Goal: Task Accomplishment & Management: Complete application form

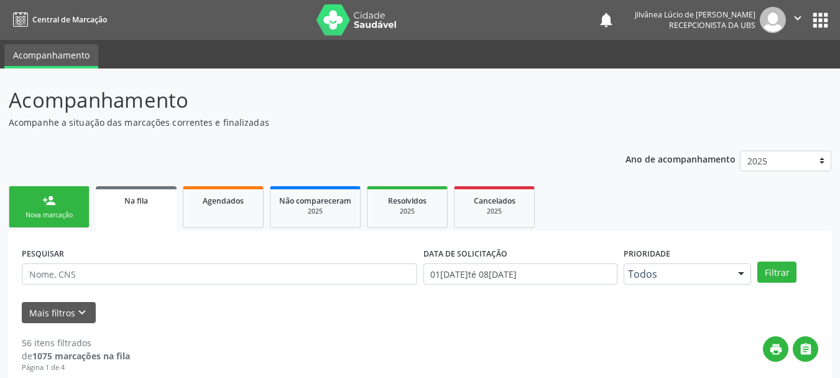
scroll to position [33, 0]
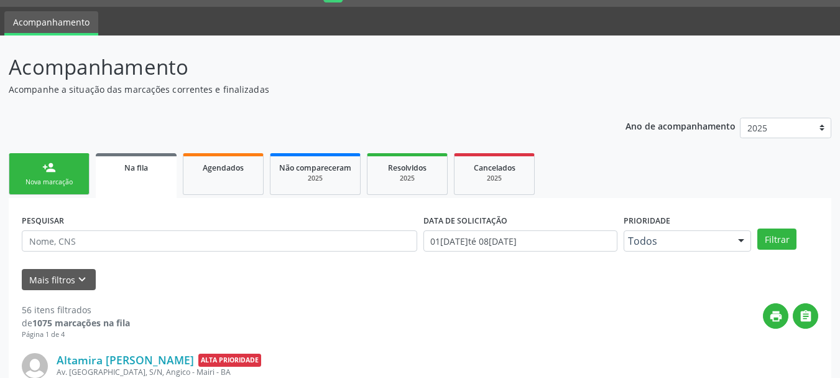
click at [47, 192] on link "person_add Nova marcação" at bounding box center [49, 174] width 81 height 42
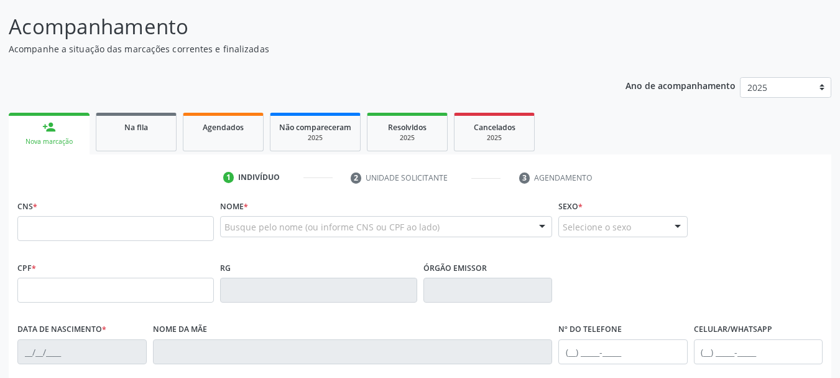
scroll to position [95, 0]
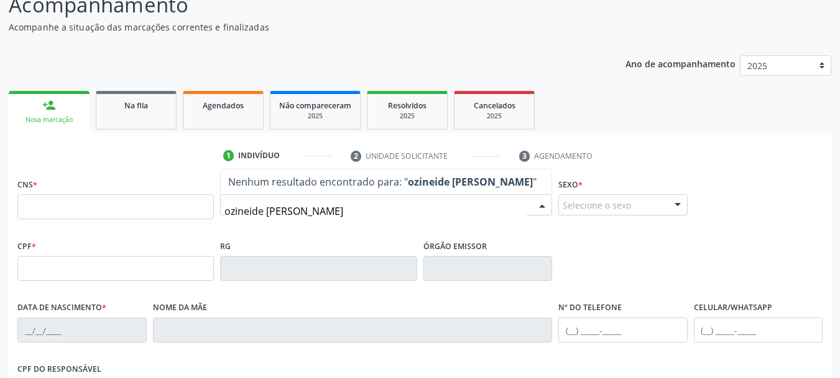
click at [295, 211] on input "ozineide [PERSON_NAME]" at bounding box center [376, 210] width 302 height 25
click at [356, 213] on input "ozineide [PERSON_NAME]" at bounding box center [376, 210] width 302 height 25
type input "ozineide"
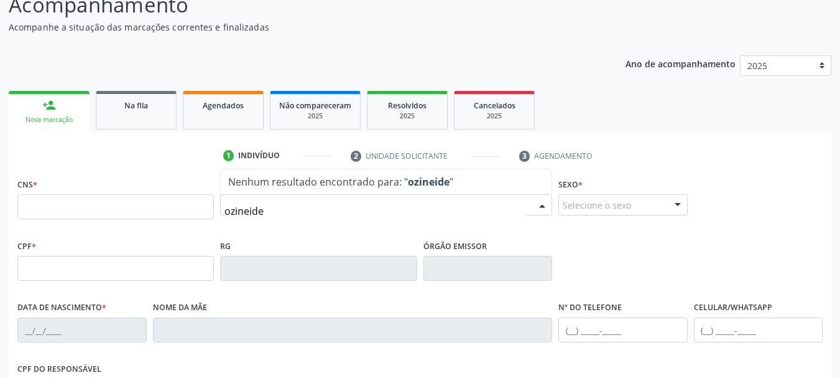
drag, startPoint x: 271, startPoint y: 207, endPoint x: 104, endPoint y: 216, distance: 166.3
click at [104, 216] on div "CNS * Nome * ozineide Nenhum resultado encontrado para: " ozineide " Não há nen…" at bounding box center [420, 206] width 812 height 62
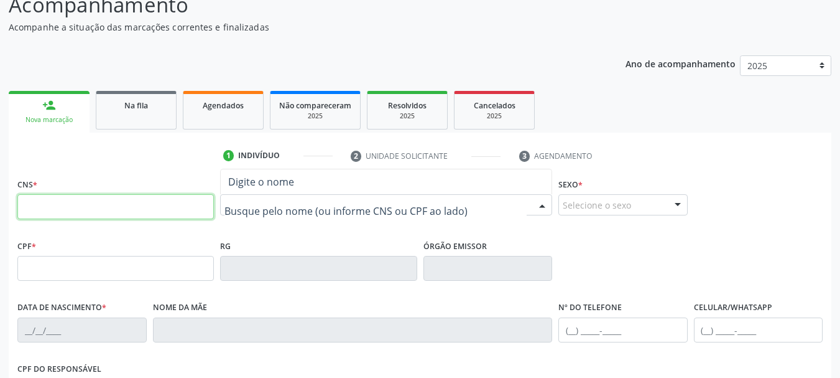
click at [101, 216] on input "text" at bounding box center [115, 206] width 197 height 25
type input "709 2052 8764 9939"
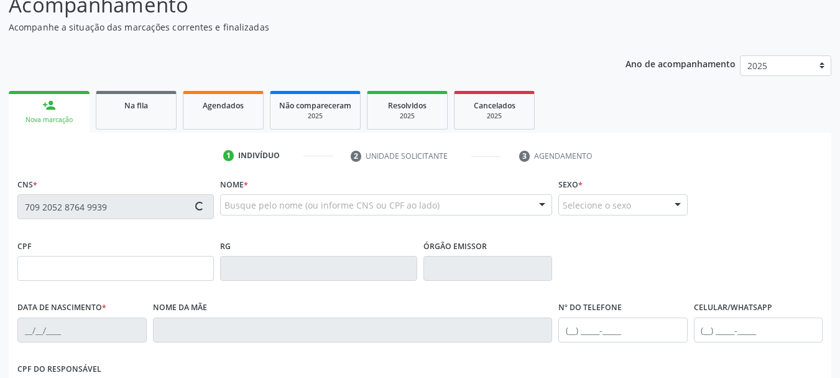
type input "11/0[DATE]"
type input "Euridis [PERSON_NAME]"
type input "[PHONE_NUMBER]"
type input "S/N"
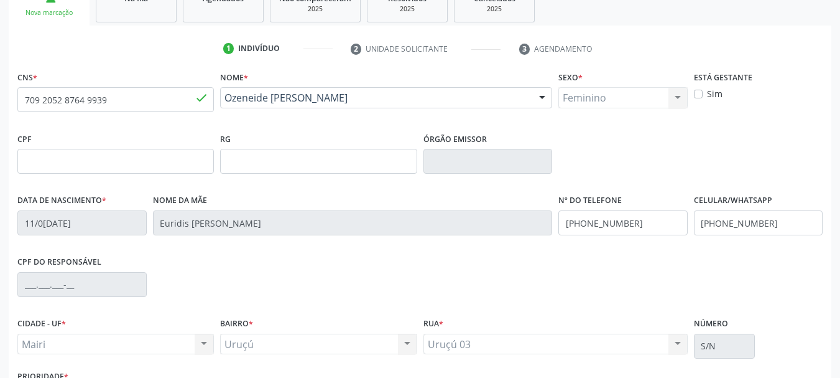
scroll to position [297, 0]
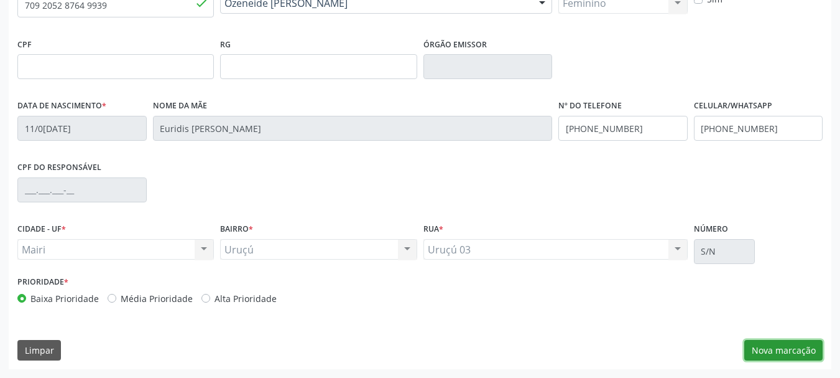
click at [748, 341] on button "Nova marcação" at bounding box center [784, 350] width 78 height 21
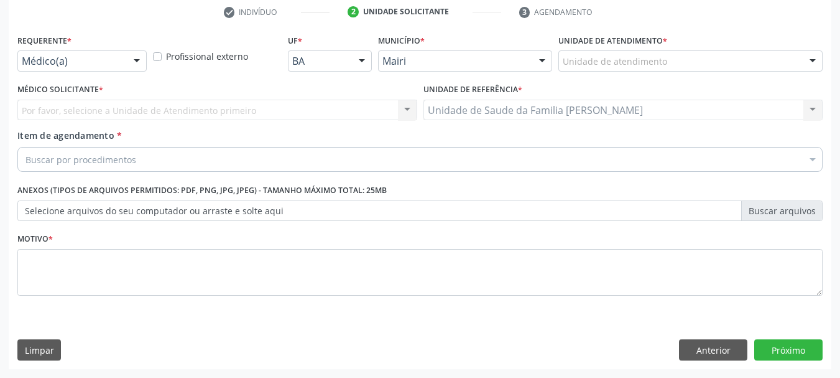
scroll to position [239, 0]
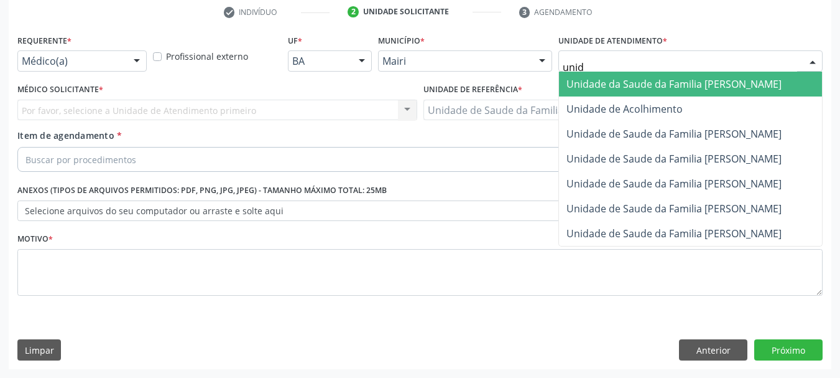
type input "unida"
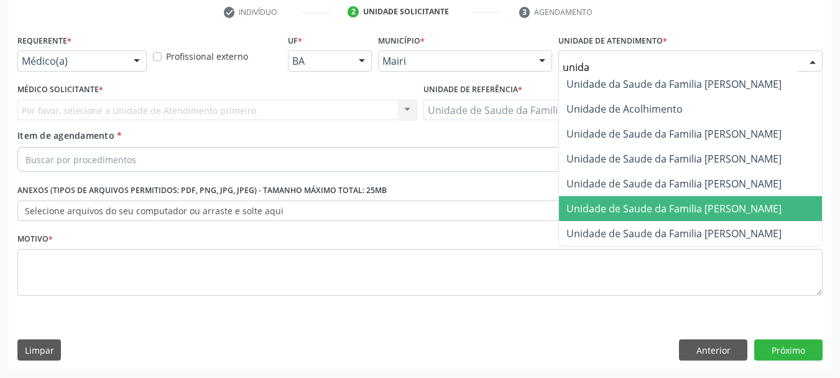
click at [758, 196] on span "Unidade de Saude da Familia [PERSON_NAME]" at bounding box center [690, 208] width 263 height 25
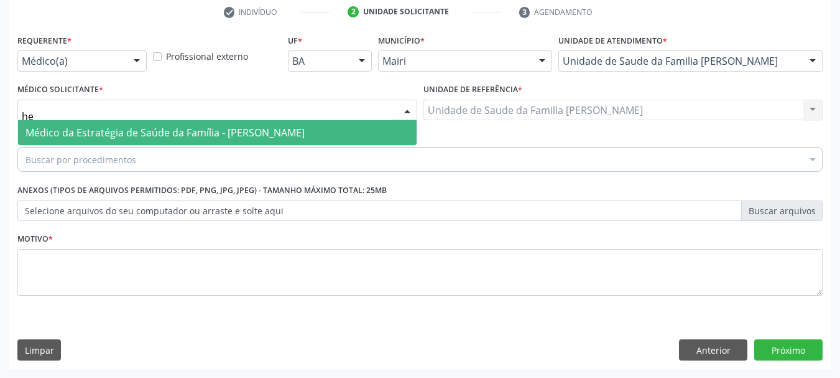
type input "h"
type input "vic"
click at [93, 136] on span "Médico da Estratégia de Saúde da Família - [PERSON_NAME]" at bounding box center [165, 133] width 279 height 14
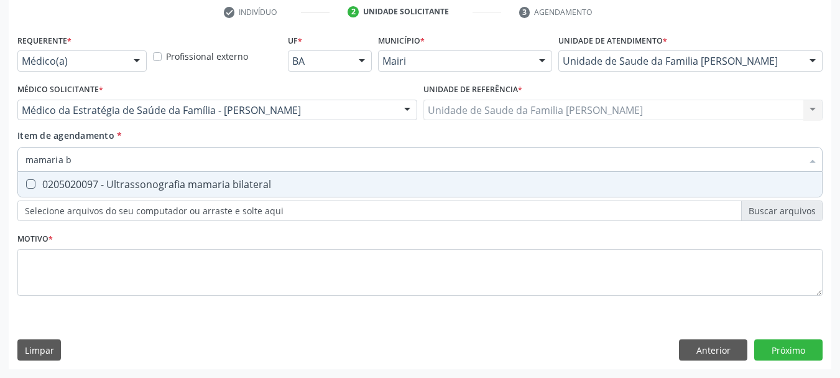
type input "mamaria bi"
click at [88, 189] on div "0205020097 - Ultrassonografia mamaria bilateral" at bounding box center [420, 184] width 789 height 10
checkbox bilateral "true"
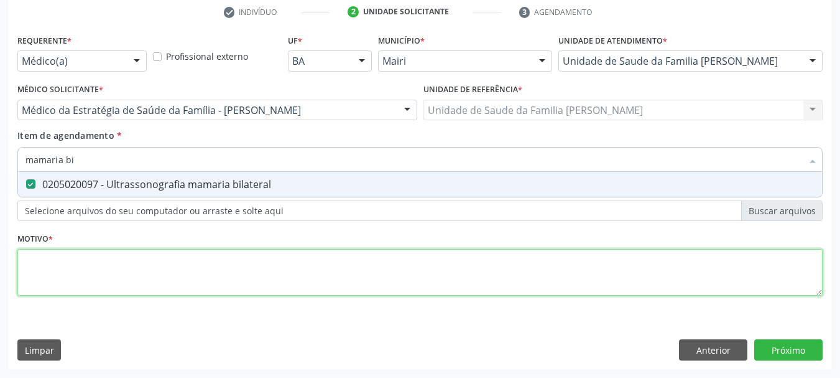
click at [108, 266] on div "Requerente * Médico(a) Médico(a) Enfermeiro(a) Paciente Nenhum resultado encont…" at bounding box center [419, 172] width 805 height 282
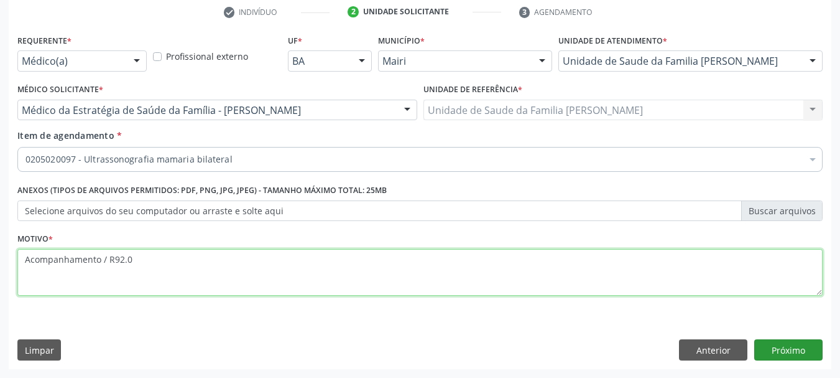
type textarea "Acompanhamento / R92.0"
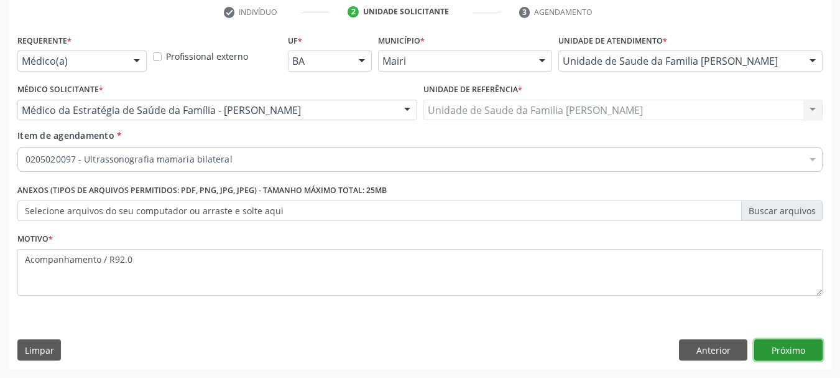
click at [812, 350] on button "Próximo" at bounding box center [788, 349] width 68 height 21
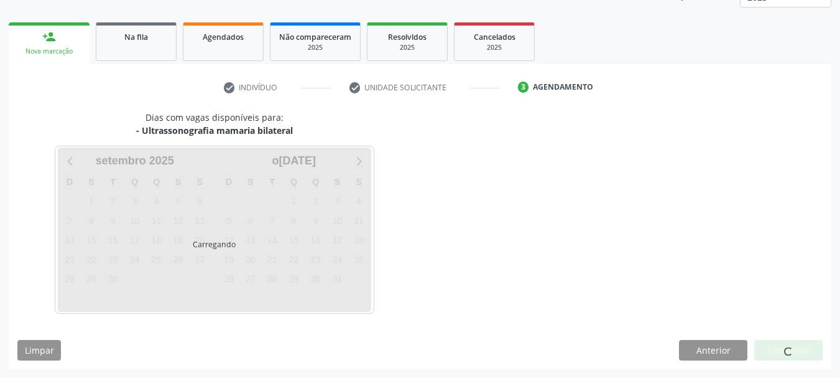
scroll to position [164, 0]
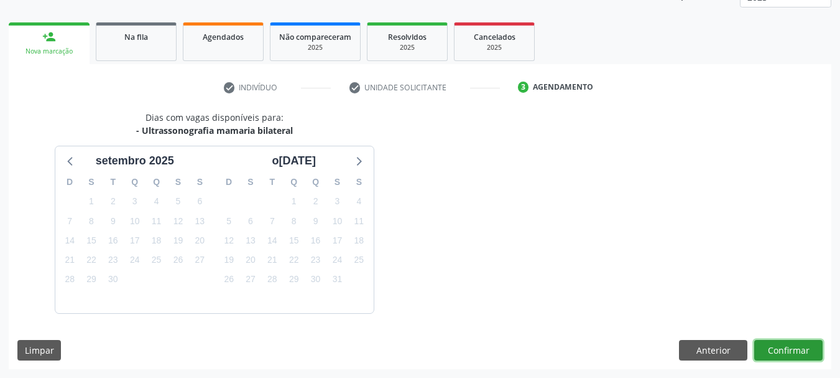
click at [777, 352] on button "Confirmar" at bounding box center [788, 350] width 68 height 21
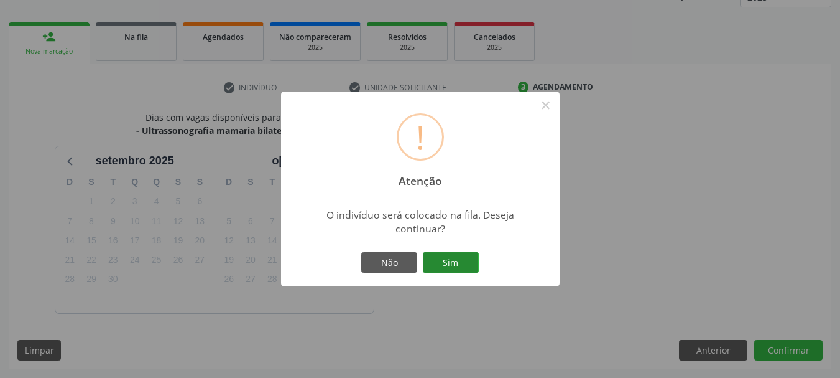
click at [443, 266] on button "Sim" at bounding box center [451, 262] width 56 height 21
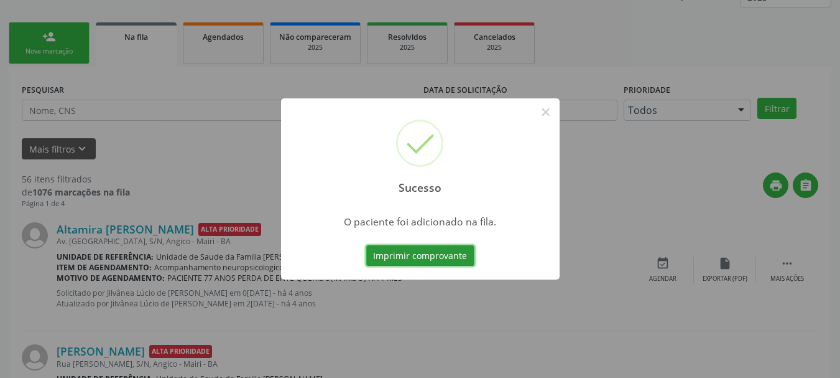
scroll to position [33, 0]
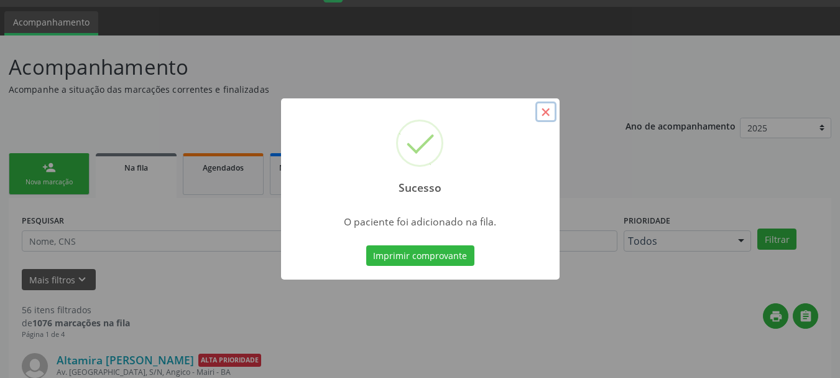
click at [544, 109] on button "×" at bounding box center [546, 111] width 21 height 21
